Goal: Participate in discussion

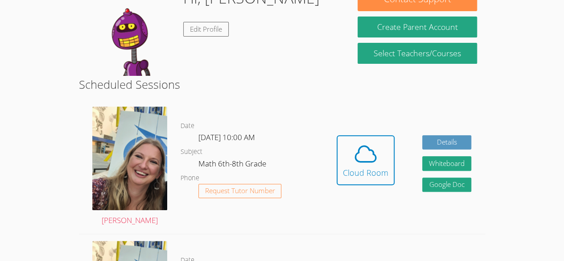
scroll to position [99, 0]
click at [393, 159] on button "Cloud Room" at bounding box center [365, 160] width 58 height 50
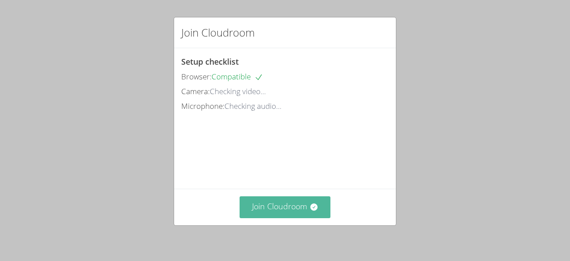
click at [307, 202] on button "Join Cloudroom" at bounding box center [285, 207] width 91 height 22
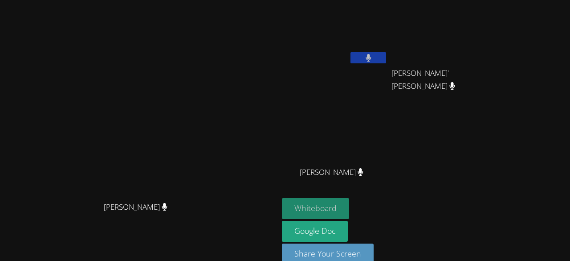
click at [349, 208] on button "Whiteboard" at bounding box center [315, 208] width 67 height 21
click at [498, 41] on video at bounding box center [445, 34] width 106 height 60
drag, startPoint x: 499, startPoint y: 41, endPoint x: 401, endPoint y: -4, distance: 108.1
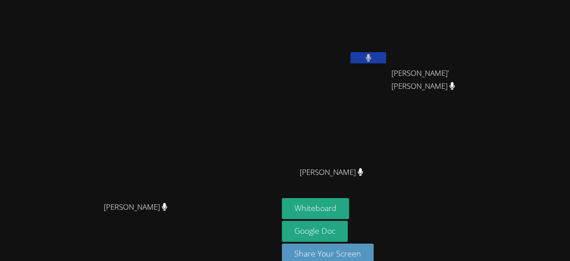
click at [401, 0] on html "Sarah Skonicki Sarah Skonicki Mario Arriaga Perez Josue' Audiel Perez Gonzalez …" at bounding box center [285, 130] width 570 height 261
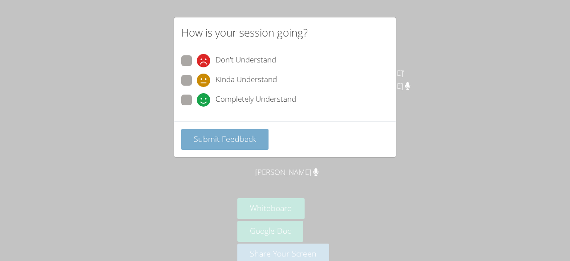
click at [231, 134] on span "Submit Feedback" at bounding box center [225, 138] width 62 height 11
